Goal: Task Accomplishment & Management: Manage account settings

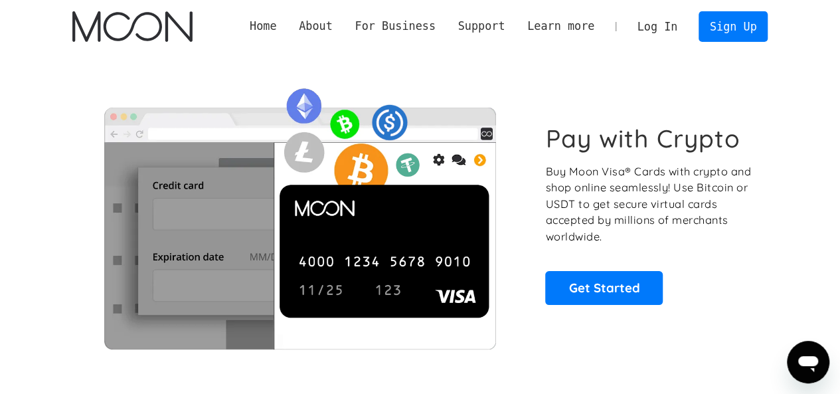
click at [664, 27] on link "Log In" at bounding box center [657, 26] width 62 height 29
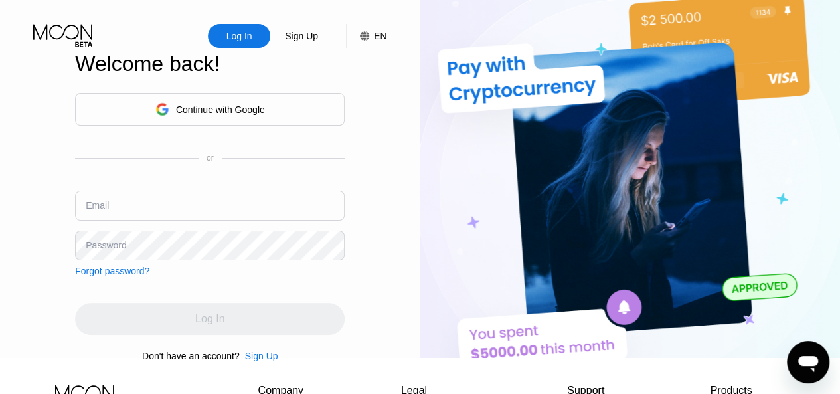
type input "[EMAIL_ADDRESS][DOMAIN_NAME]"
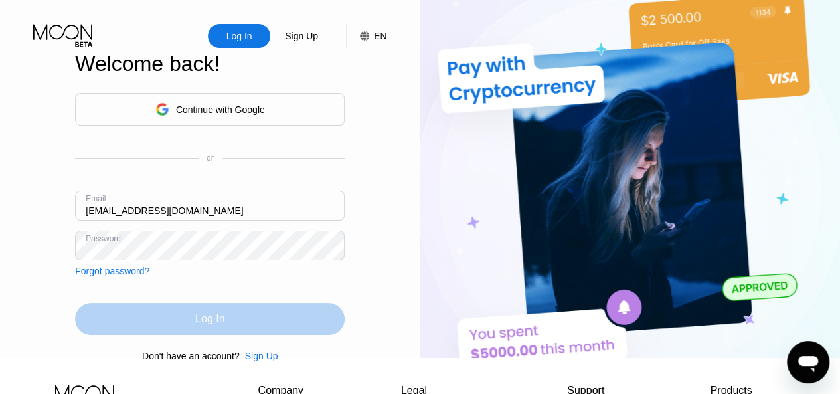
click at [242, 327] on div "Log In" at bounding box center [209, 319] width 269 height 32
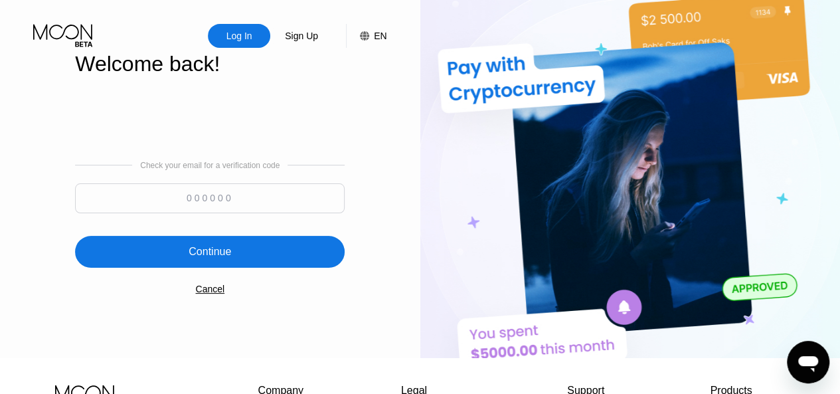
click at [227, 202] on input at bounding box center [209, 198] width 269 height 30
paste input "122834"
type input "122834"
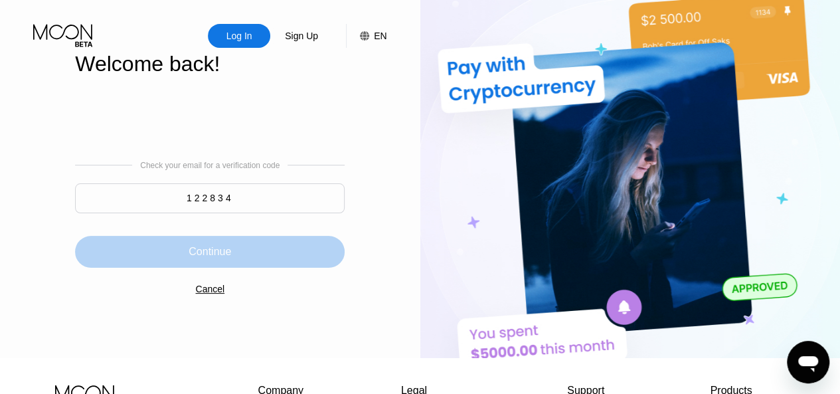
click at [230, 256] on div "Continue" at bounding box center [210, 251] width 42 height 13
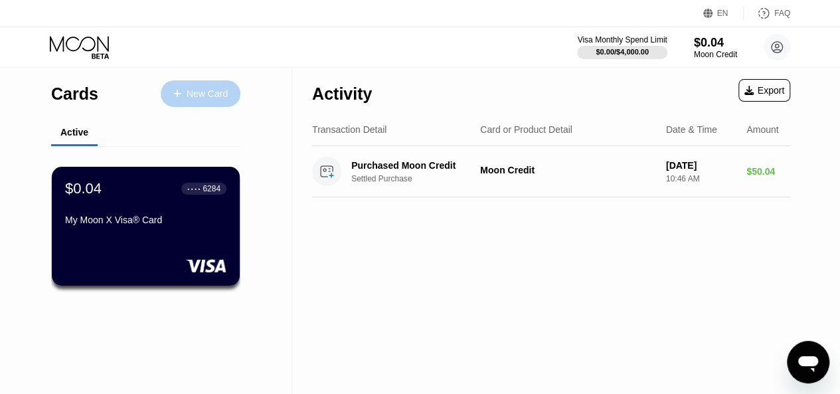
click at [210, 94] on div "New Card" at bounding box center [207, 93] width 41 height 11
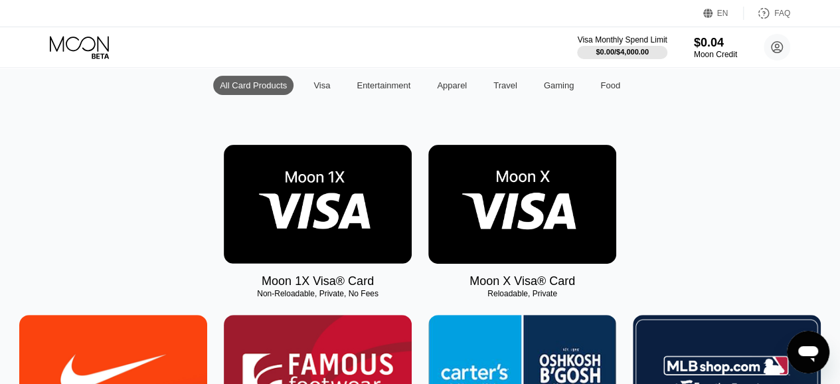
scroll to position [133, 0]
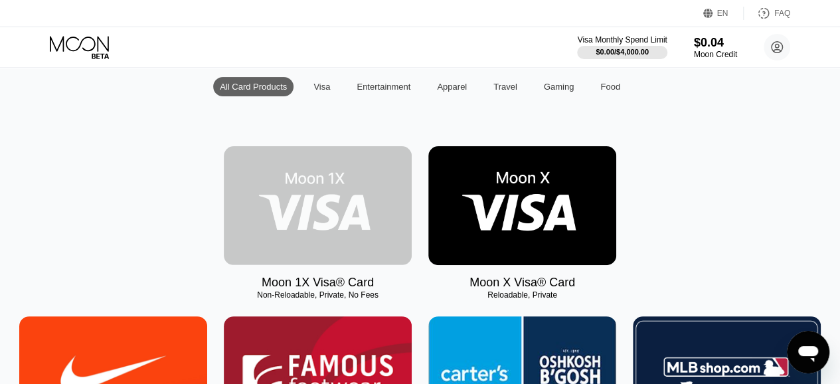
click at [377, 205] on img at bounding box center [318, 205] width 188 height 119
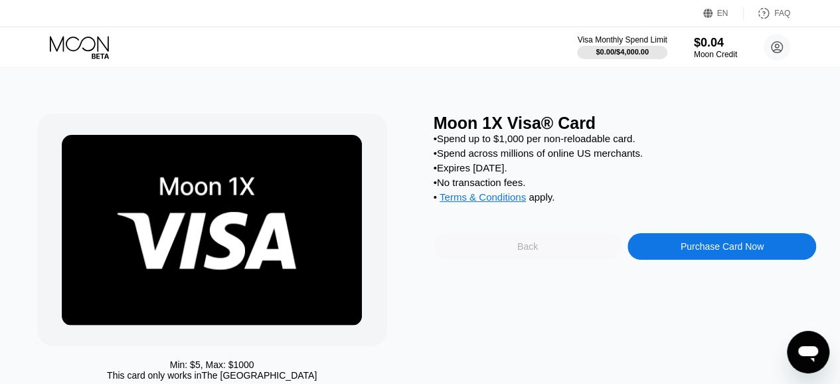
click at [594, 258] on div "Back" at bounding box center [527, 246] width 189 height 27
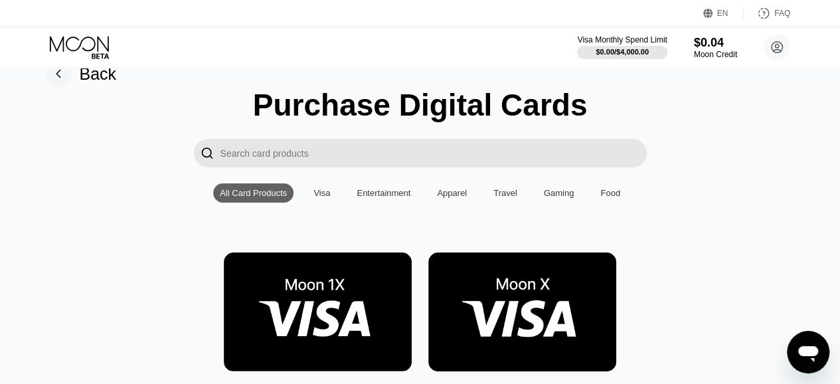
scroll to position [52, 0]
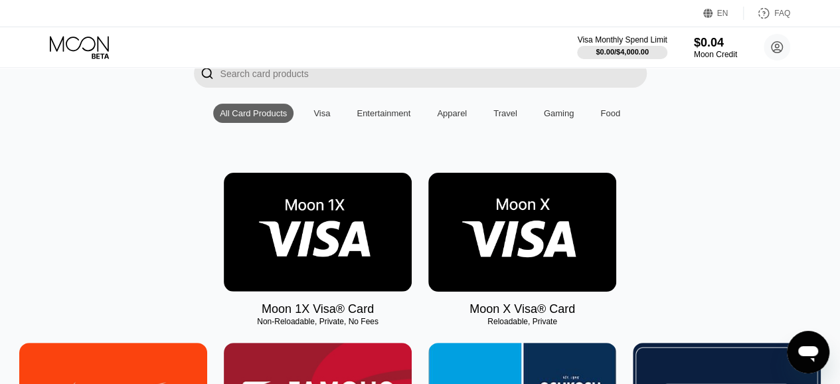
click at [558, 237] on img at bounding box center [522, 232] width 188 height 119
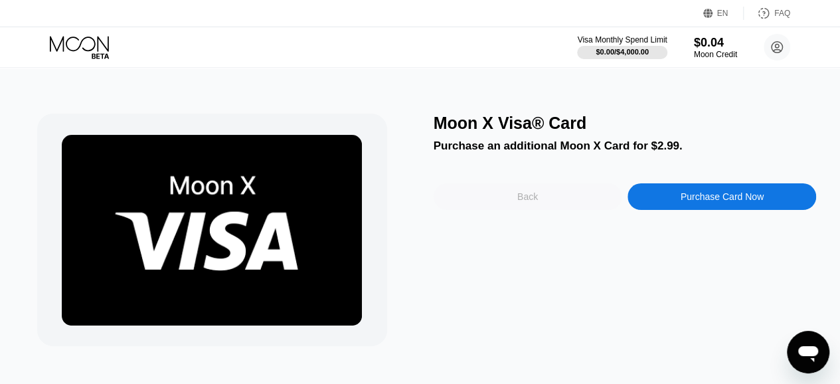
click at [560, 202] on div "Back" at bounding box center [527, 196] width 189 height 27
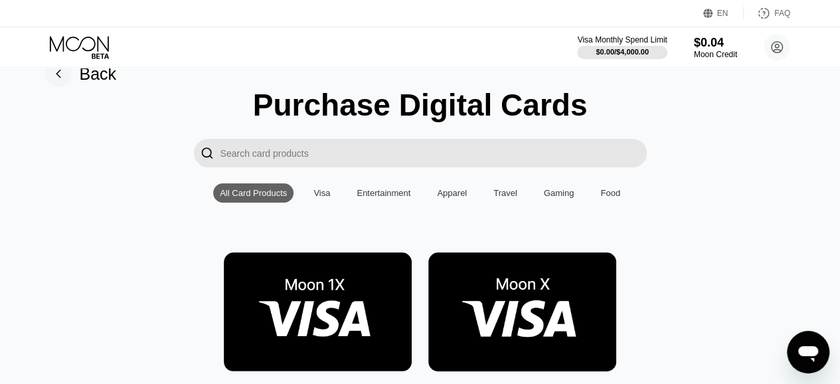
scroll to position [106, 0]
